Goal: Task Accomplishment & Management: Use online tool/utility

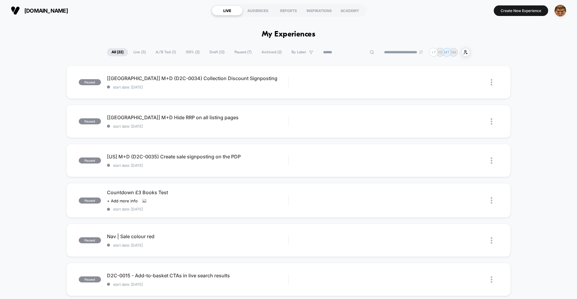
click at [339, 52] on input at bounding box center [349, 52] width 60 height 7
paste input "**********"
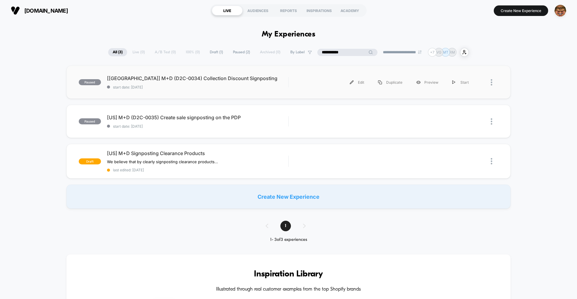
type input "**********"
click at [284, 89] on div "paused [[GEOGRAPHIC_DATA]] M+D (D2C-0034) Collection Discount Signposting start…" at bounding box center [288, 82] width 444 height 33
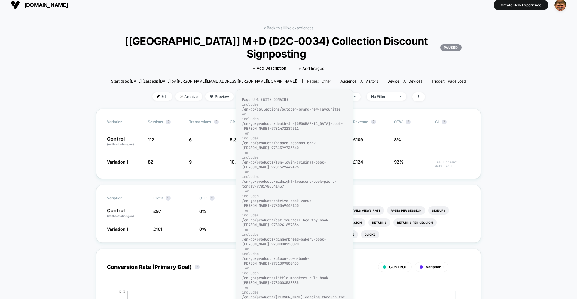
scroll to position [9, 0]
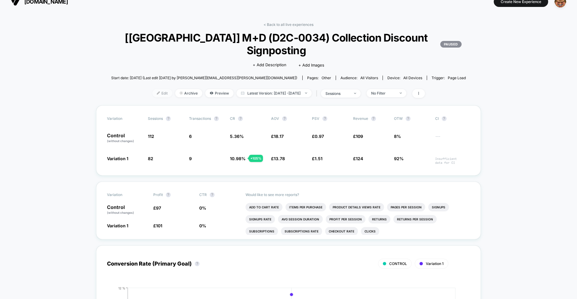
click at [157, 95] on span "Edit" at bounding box center [162, 93] width 20 height 8
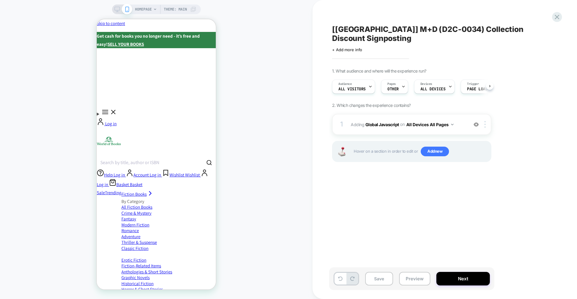
scroll to position [0, 0]
click at [421, 120] on div "1 Adding Global Javascript on All Devices All Pages Add Before Add After Target…" at bounding box center [411, 124] width 159 height 21
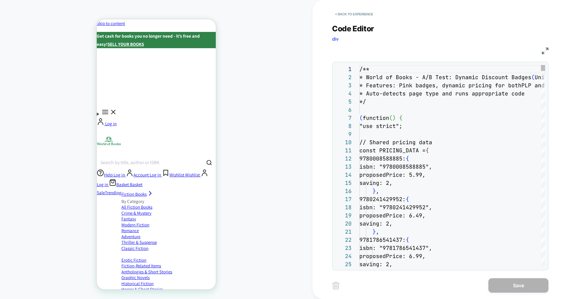
scroll to position [81, 0]
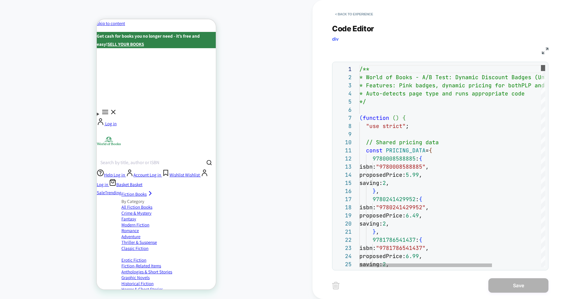
click at [541, 65] on div at bounding box center [543, 68] width 4 height 6
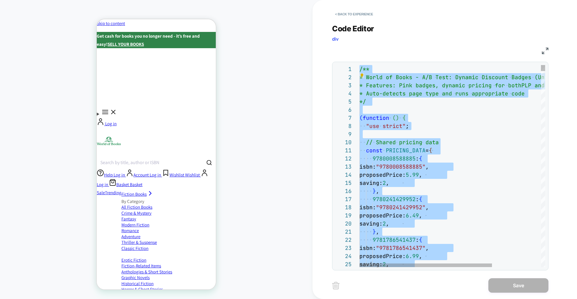
type textarea "**********"
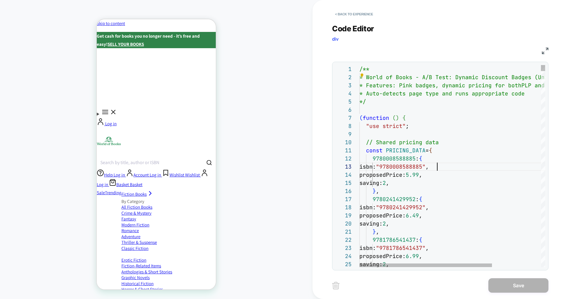
scroll to position [16, 78]
click at [359, 13] on button "< Back to experience" at bounding box center [354, 14] width 44 height 10
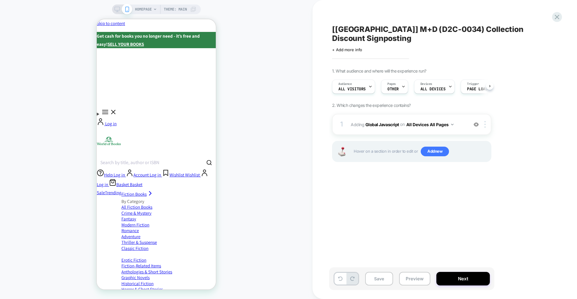
scroll to position [0, 0]
drag, startPoint x: 399, startPoint y: 195, endPoint x: 442, endPoint y: 112, distance: 93.1
click at [400, 194] on div "[[GEOGRAPHIC_DATA]] M+D (D2C-0034) Collection Discount Signposting Click to edi…" at bounding box center [441, 149] width 225 height 287
click at [462, 121] on div "1 Adding Global Javascript on All Devices All Pages Add Before Add After Target…" at bounding box center [411, 124] width 159 height 21
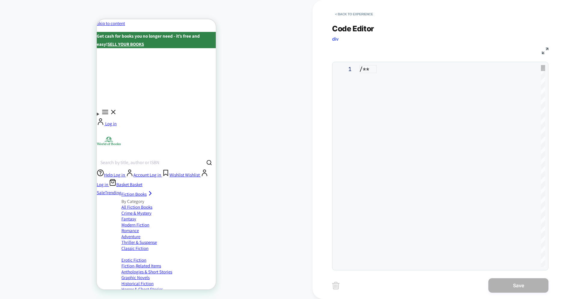
scroll to position [81, 0]
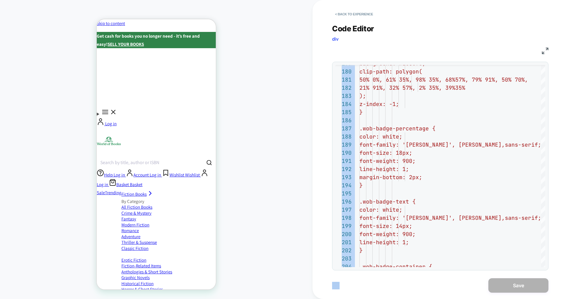
drag, startPoint x: 545, startPoint y: 100, endPoint x: 550, endPoint y: 271, distance: 170.8
click at [550, 273] on div "< Back to experience Code Editor div JS 179 180 181 182 183 184 185 186 187 188…" at bounding box center [444, 149] width 225 height 299
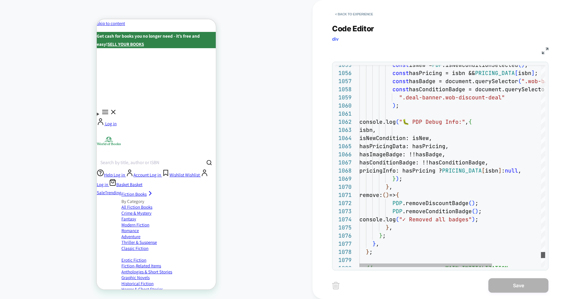
click at [545, 252] on div at bounding box center [543, 255] width 4 height 6
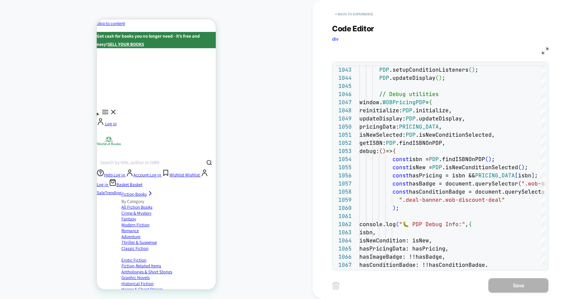
click at [355, 14] on button "< Back to experience" at bounding box center [354, 14] width 44 height 10
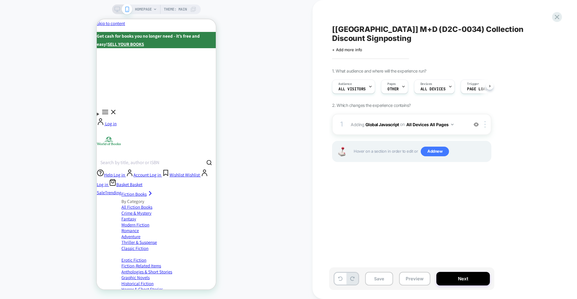
scroll to position [0, 0]
click at [554, 18] on icon at bounding box center [557, 17] width 8 height 8
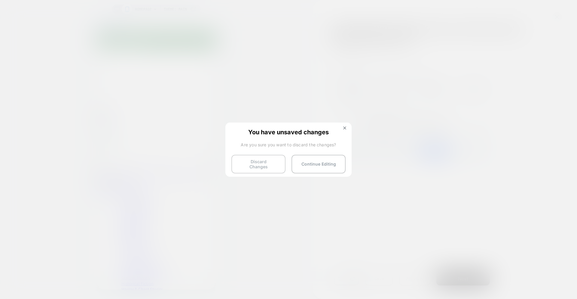
click at [260, 159] on button "Discard Changes" at bounding box center [259, 164] width 54 height 19
